Goal: Check status: Check status

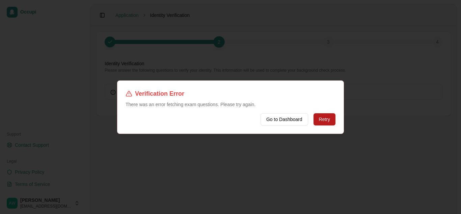
click at [332, 121] on button "Retry" at bounding box center [325, 119] width 22 height 12
click at [283, 113] on button "Go to Dashboard" at bounding box center [285, 119] width 48 height 12
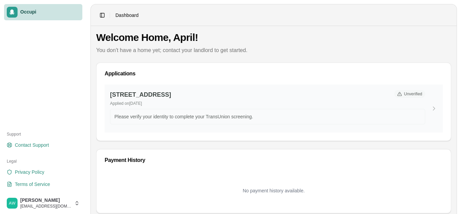
click at [174, 94] on h3 "[STREET_ADDRESS]" at bounding box center [249, 94] width 279 height 9
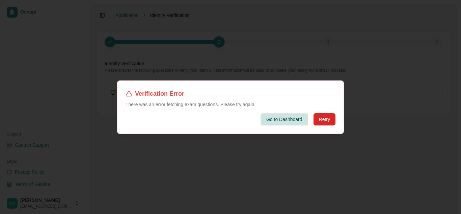
click at [271, 121] on button "Go to Dashboard" at bounding box center [285, 119] width 48 height 12
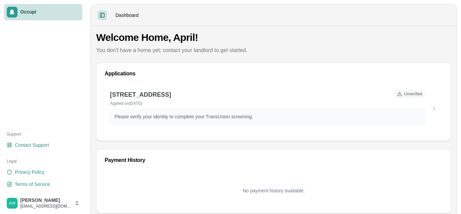
click at [103, 16] on button "Toggle Sidebar" at bounding box center [102, 14] width 9 height 9
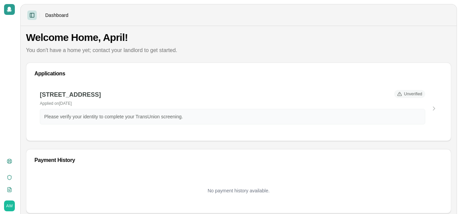
click at [28, 14] on button "Toggle Sidebar" at bounding box center [31, 14] width 9 height 9
